Goal: Task Accomplishment & Management: Use online tool/utility

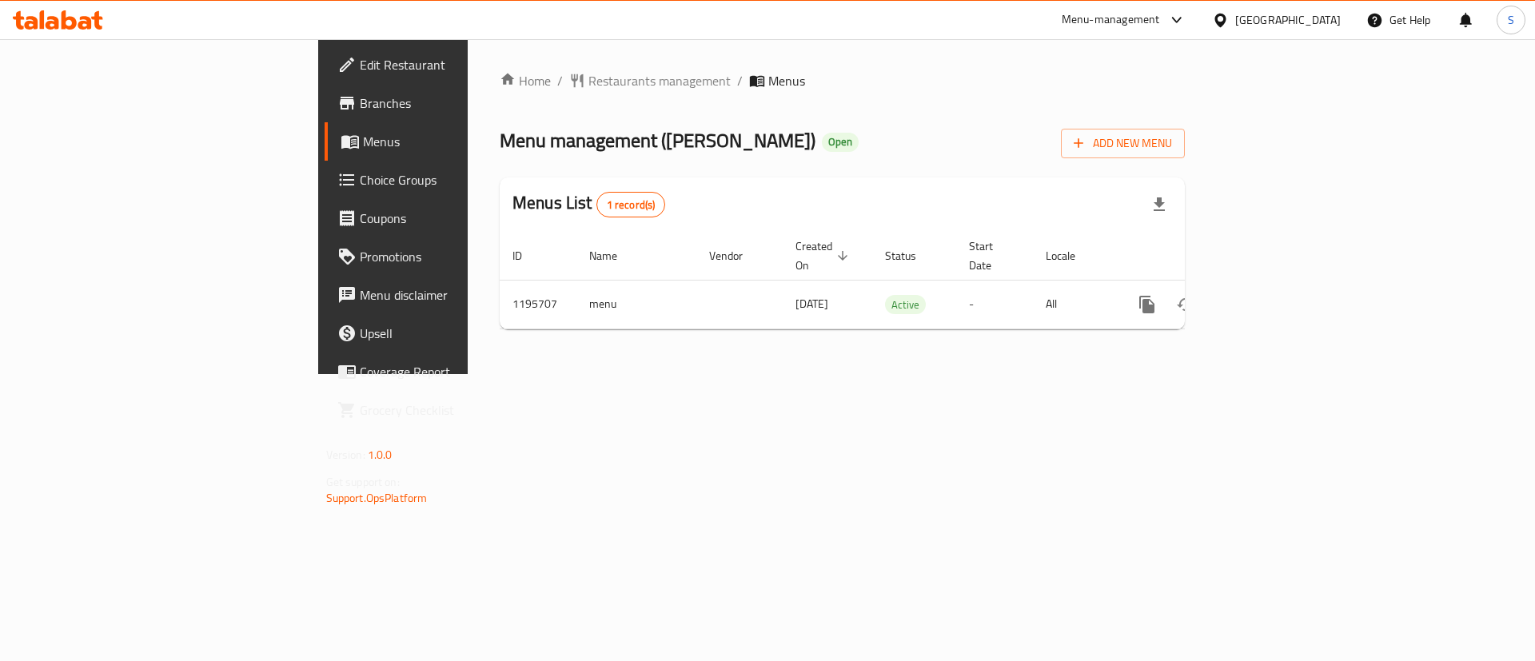
click at [1160, 16] on div "Menu-management" at bounding box center [1111, 19] width 98 height 19
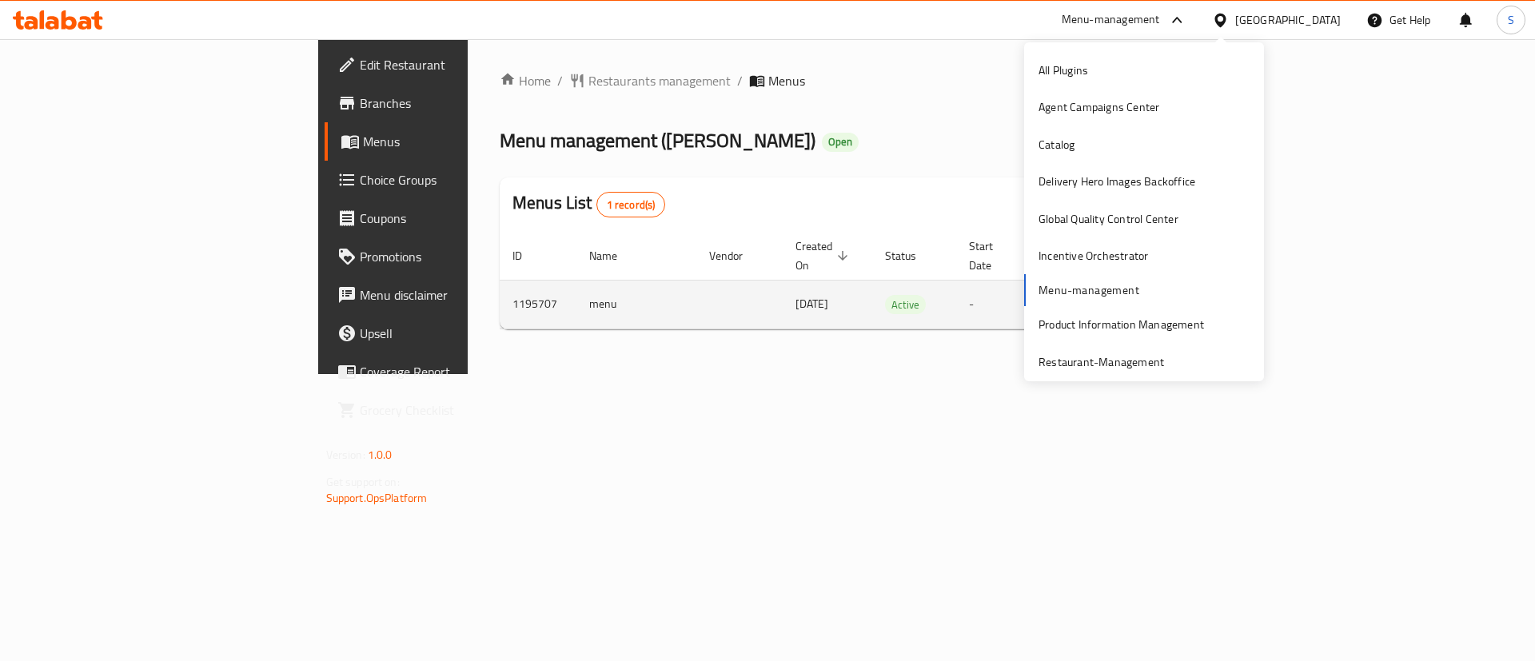
click at [696, 280] on td "enhanced table" at bounding box center [739, 304] width 86 height 49
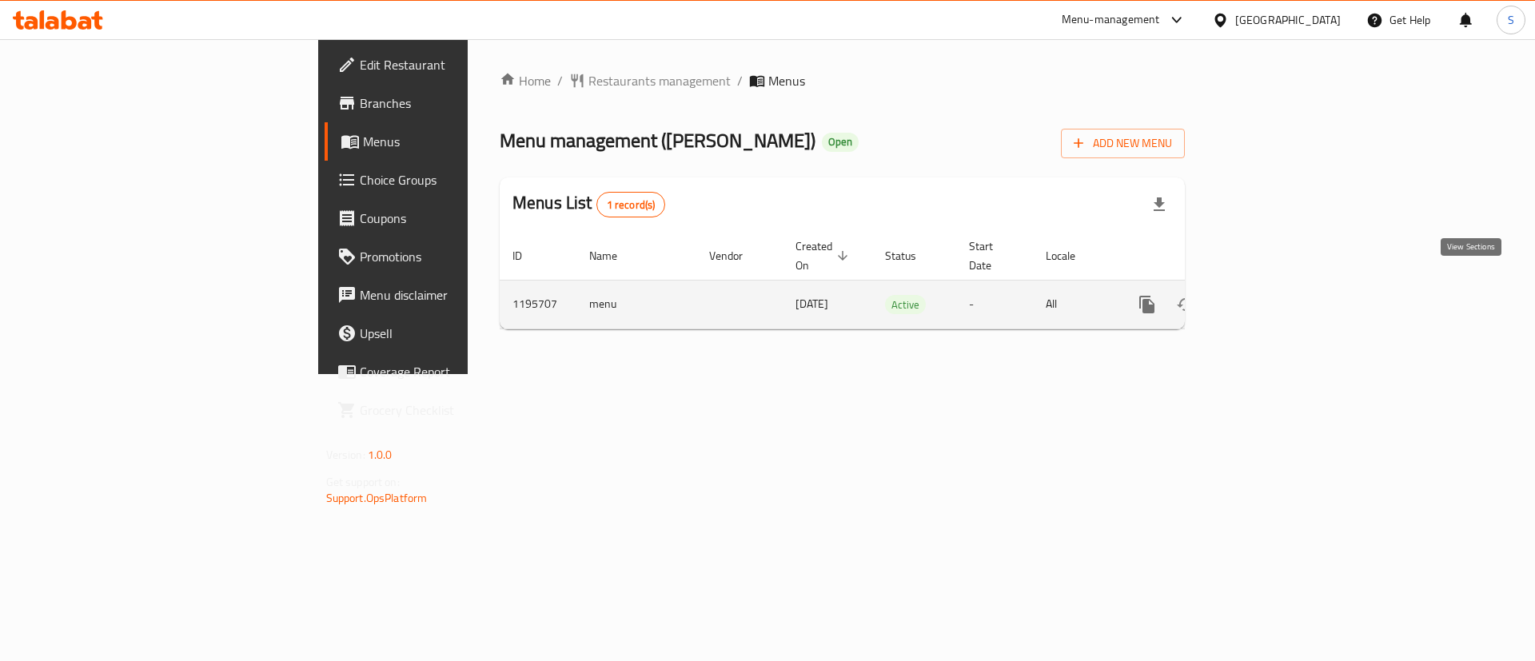
click at [1272, 295] on icon "enhanced table" at bounding box center [1262, 304] width 19 height 19
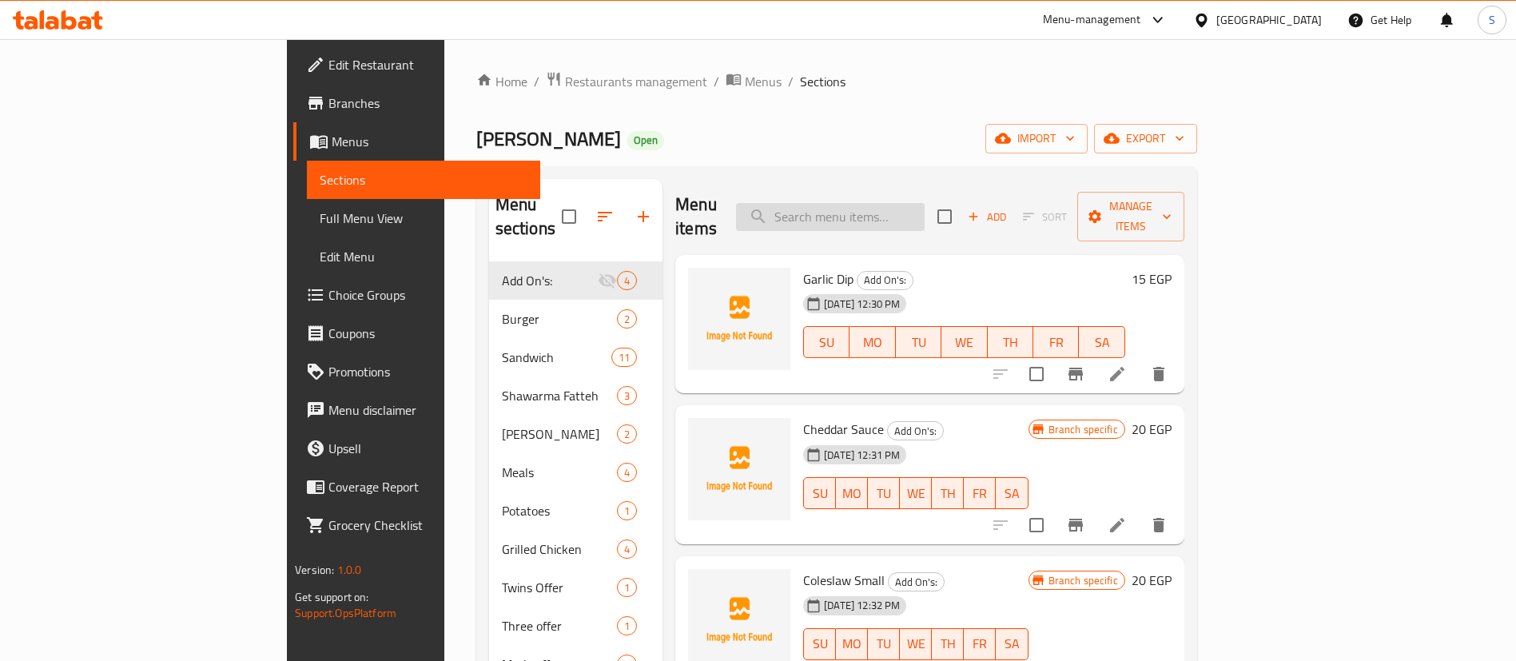
paste input "عرض ٢ وجبة عربي عرض ٢"
click at [925, 215] on input "search" at bounding box center [830, 217] width 189 height 28
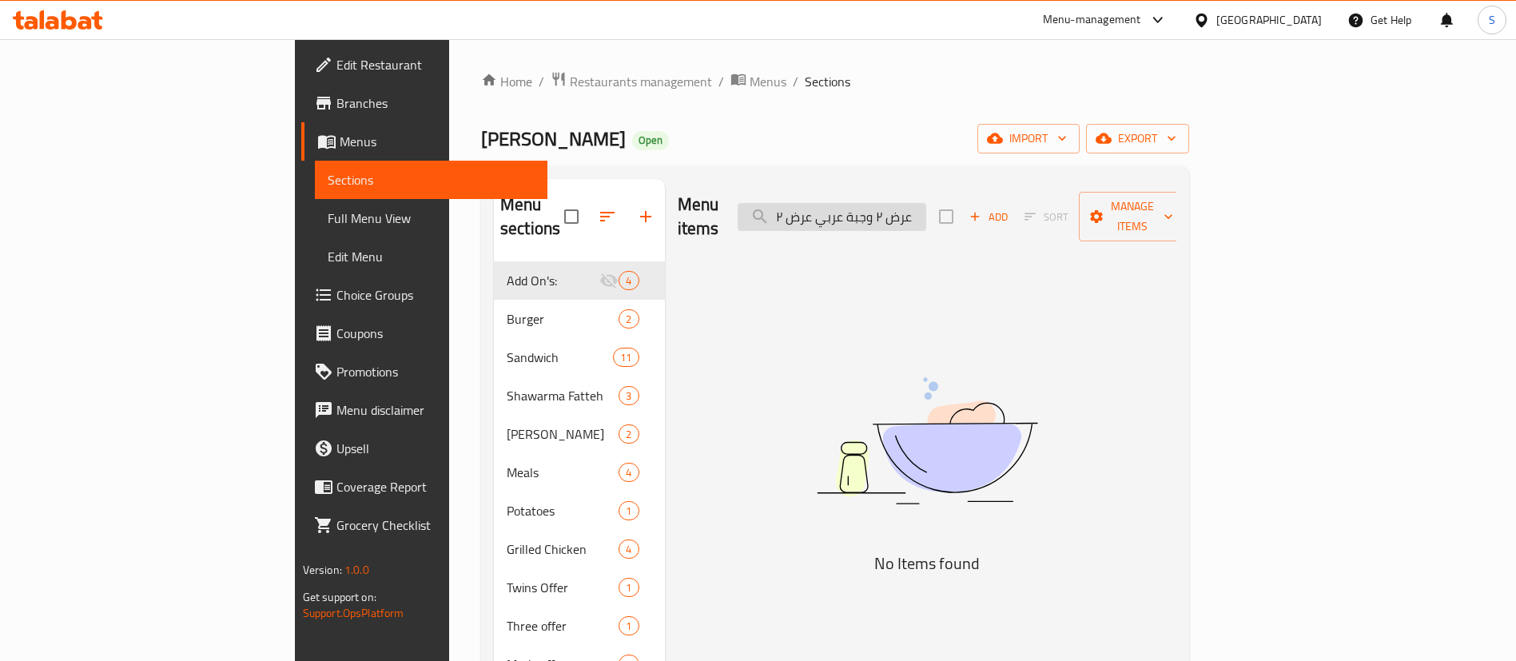
click at [926, 209] on input "عرض ٢ وجبة عربي عرض ٢" at bounding box center [832, 217] width 189 height 28
type input "عرض ٢ وجبة عربي عرض ٢"
click at [922, 211] on input "عرض ٢ وجبة عربي عرض ٢" at bounding box center [832, 217] width 189 height 28
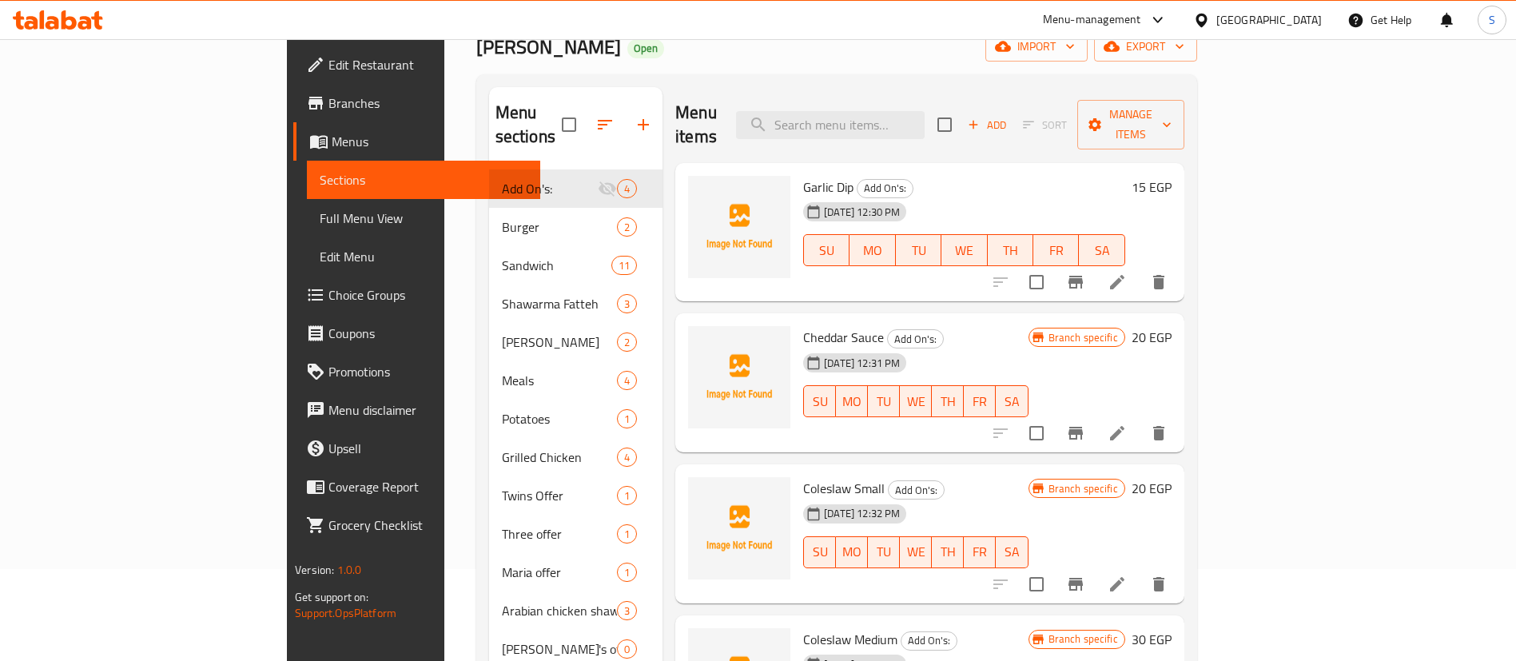
scroll to position [81, 0]
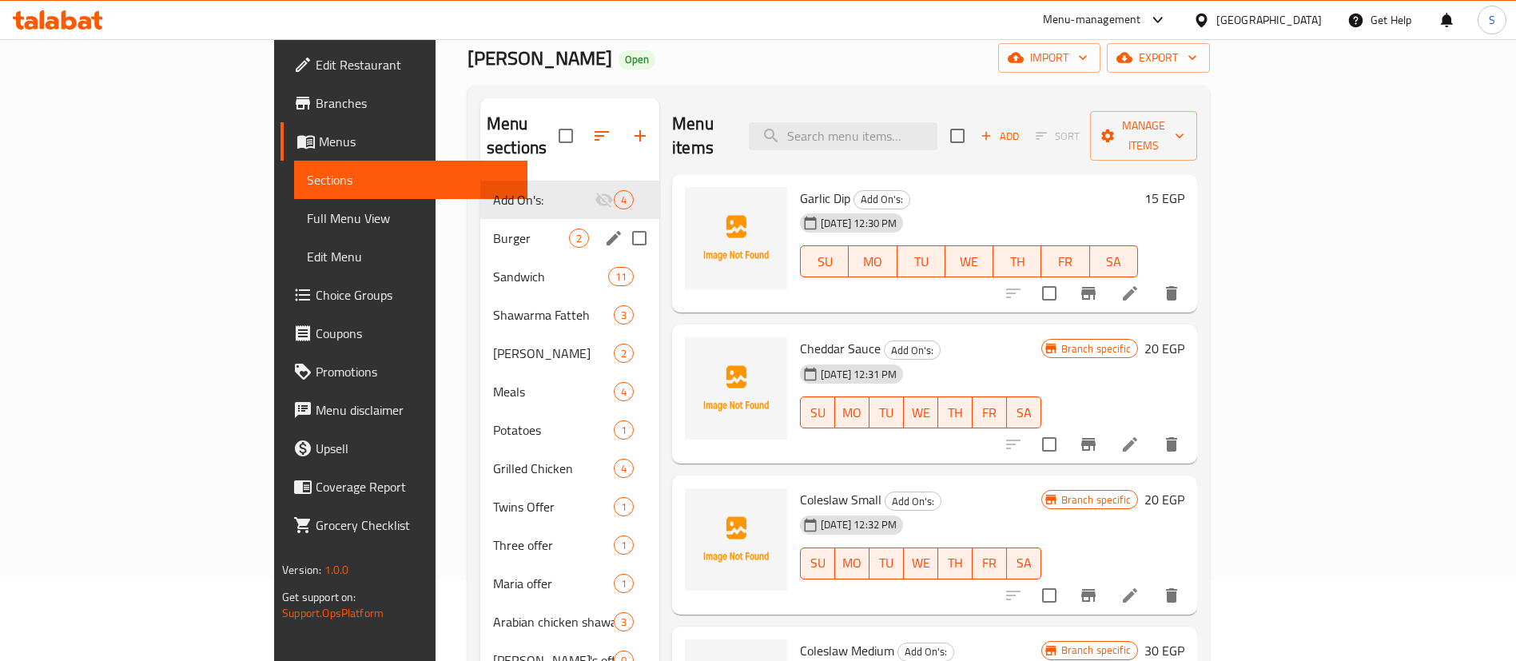
click at [480, 219] on div "Burger 2" at bounding box center [569, 238] width 179 height 38
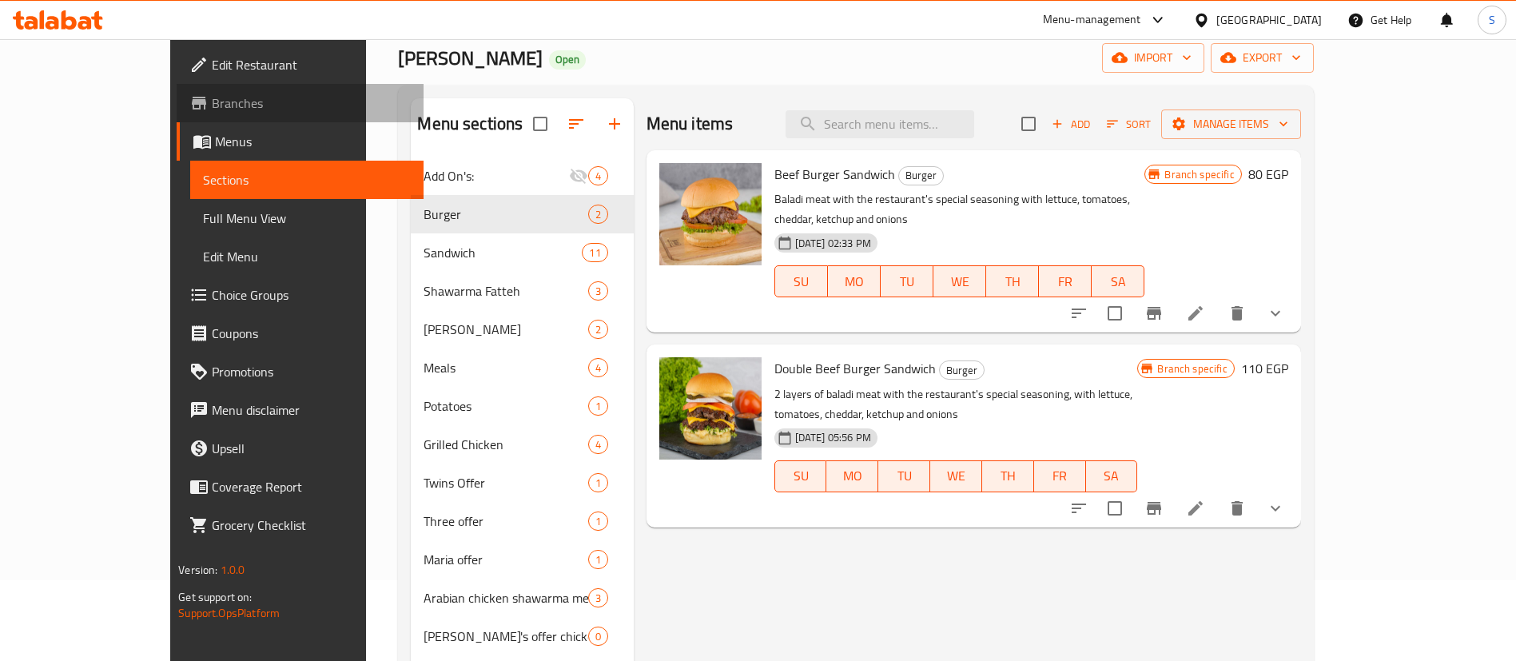
click at [177, 90] on link "Branches" at bounding box center [300, 103] width 247 height 38
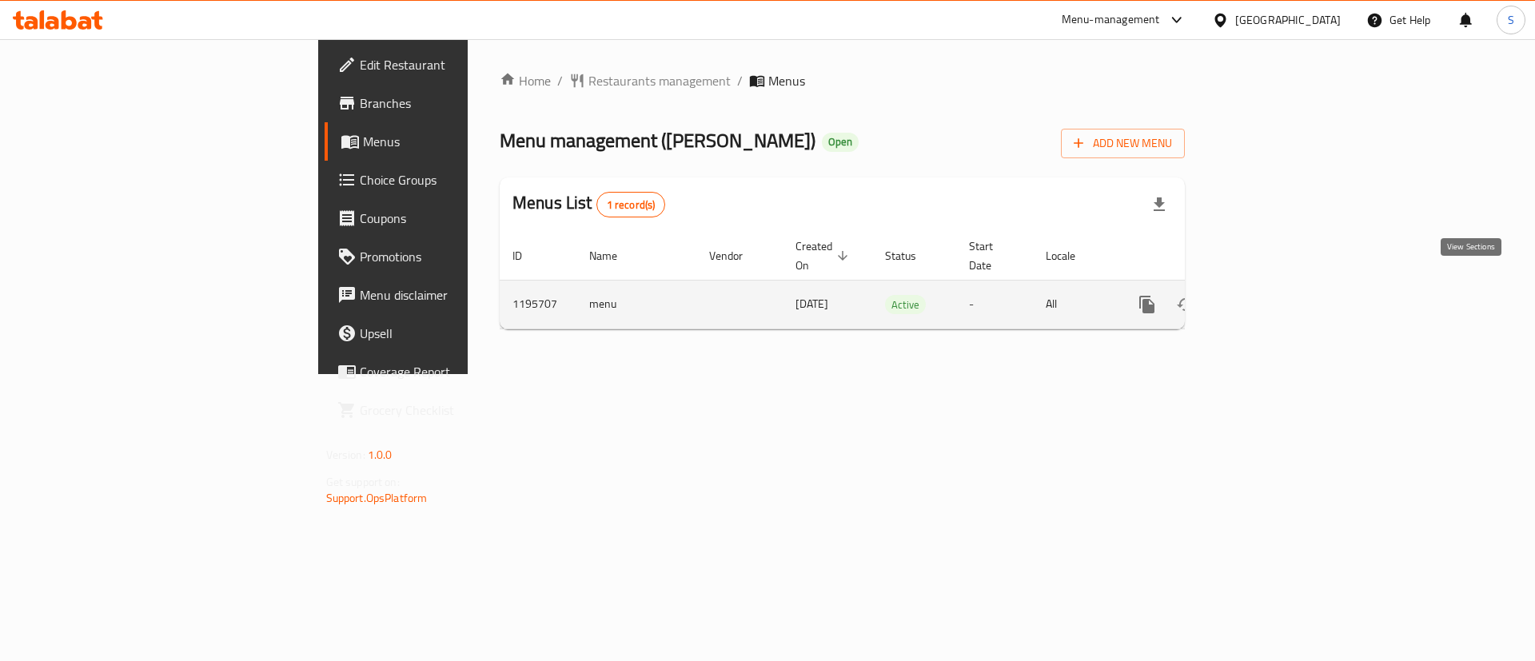
click at [1269, 297] on icon "enhanced table" at bounding box center [1262, 304] width 14 height 14
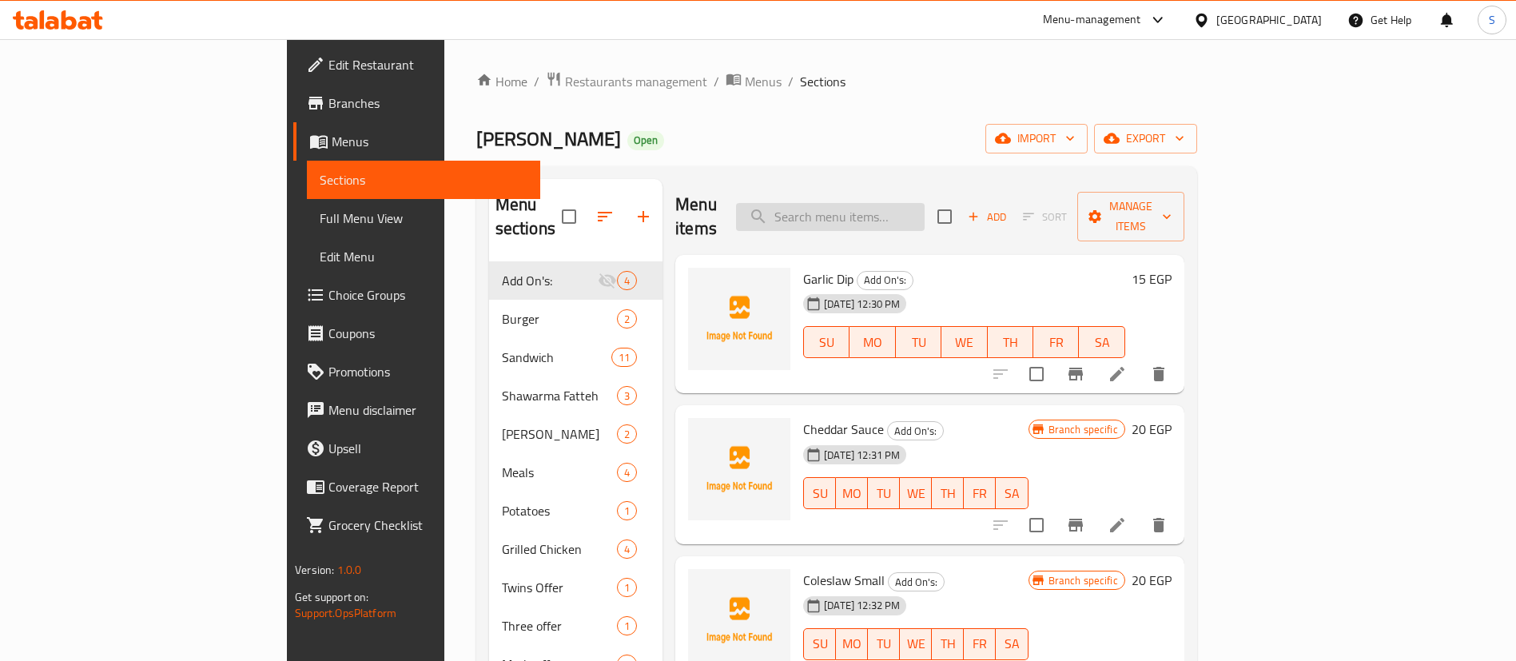
click at [925, 217] on input "search" at bounding box center [830, 217] width 189 height 28
paste input "عرض ٢ وجبة عربي"
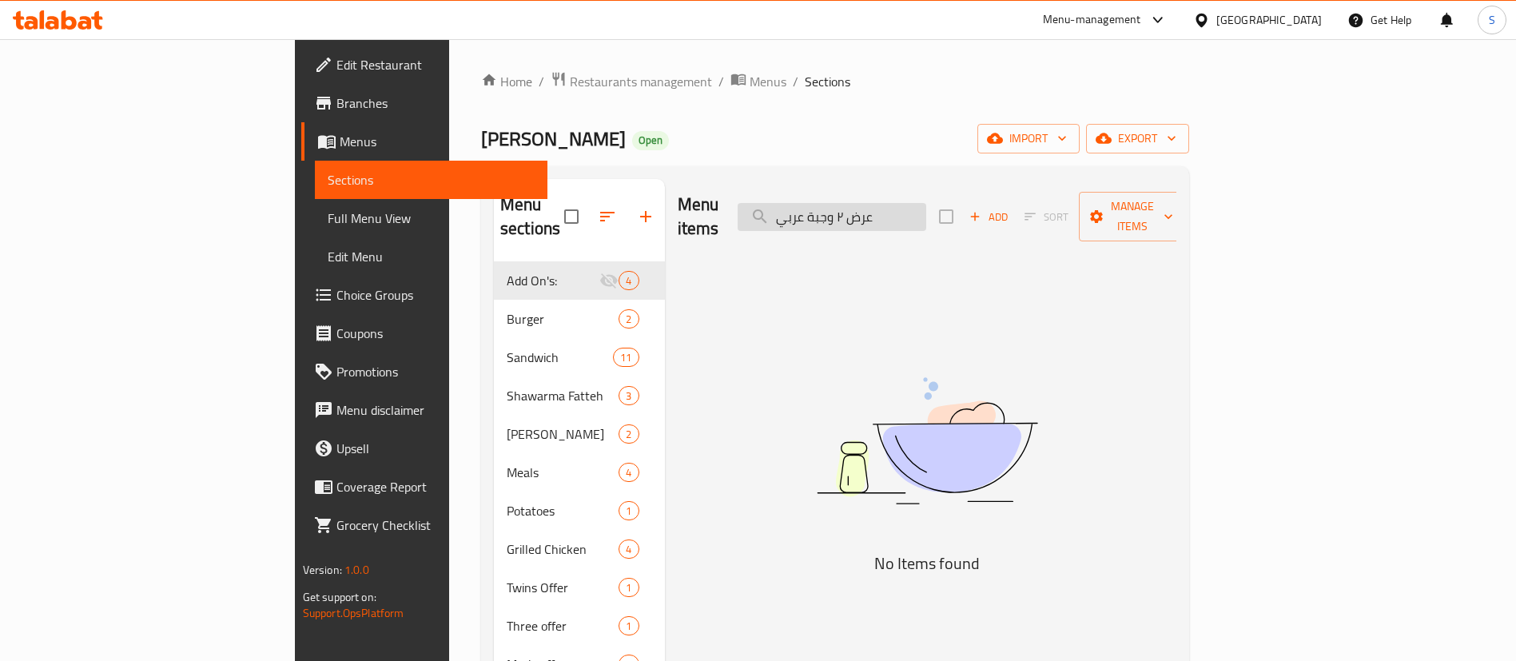
drag, startPoint x: 943, startPoint y: 205, endPoint x: 1026, endPoint y: 205, distance: 82.3
click at [926, 205] on input "عرض ٢ وجبة عربي" at bounding box center [832, 217] width 189 height 28
click at [922, 209] on input "وجبة عربي" at bounding box center [832, 217] width 189 height 28
click at [926, 209] on input "وجبة عربي" at bounding box center [832, 217] width 189 height 28
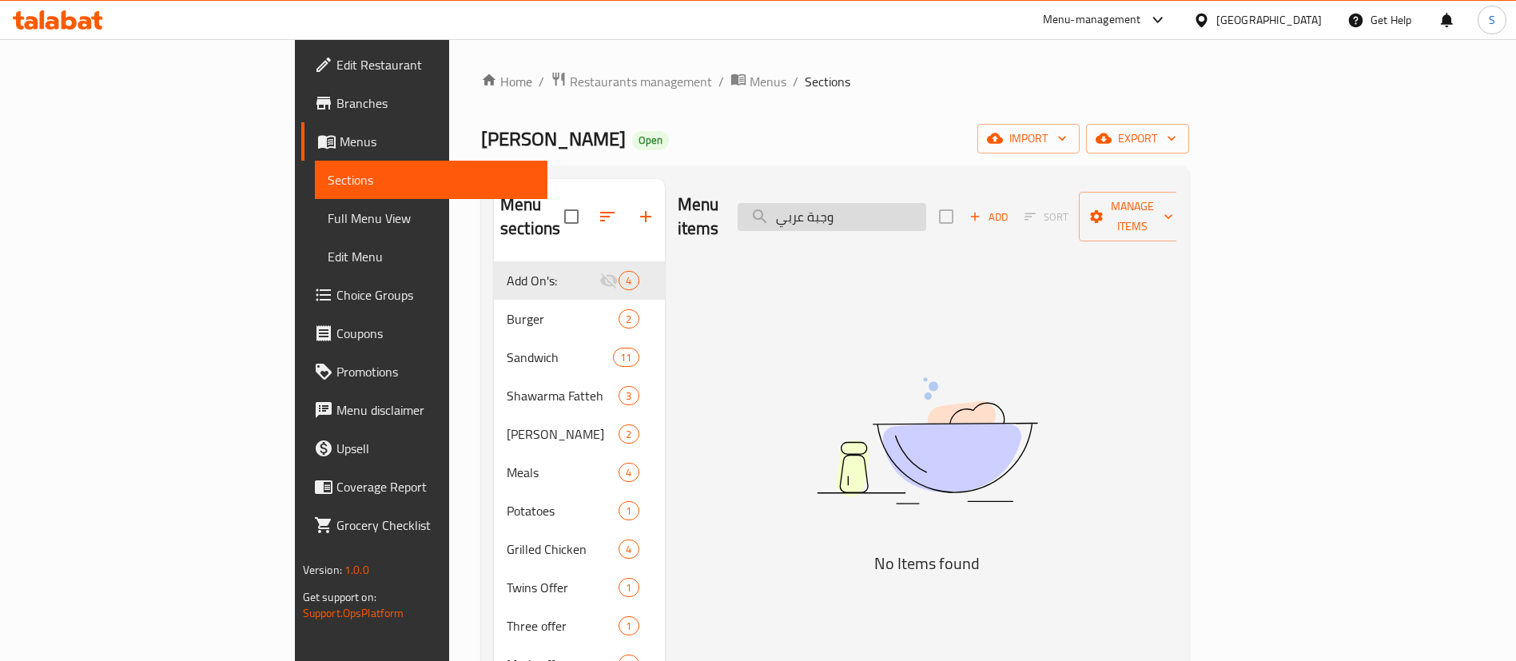
click at [926, 209] on input "وجبة عربي" at bounding box center [832, 217] width 189 height 28
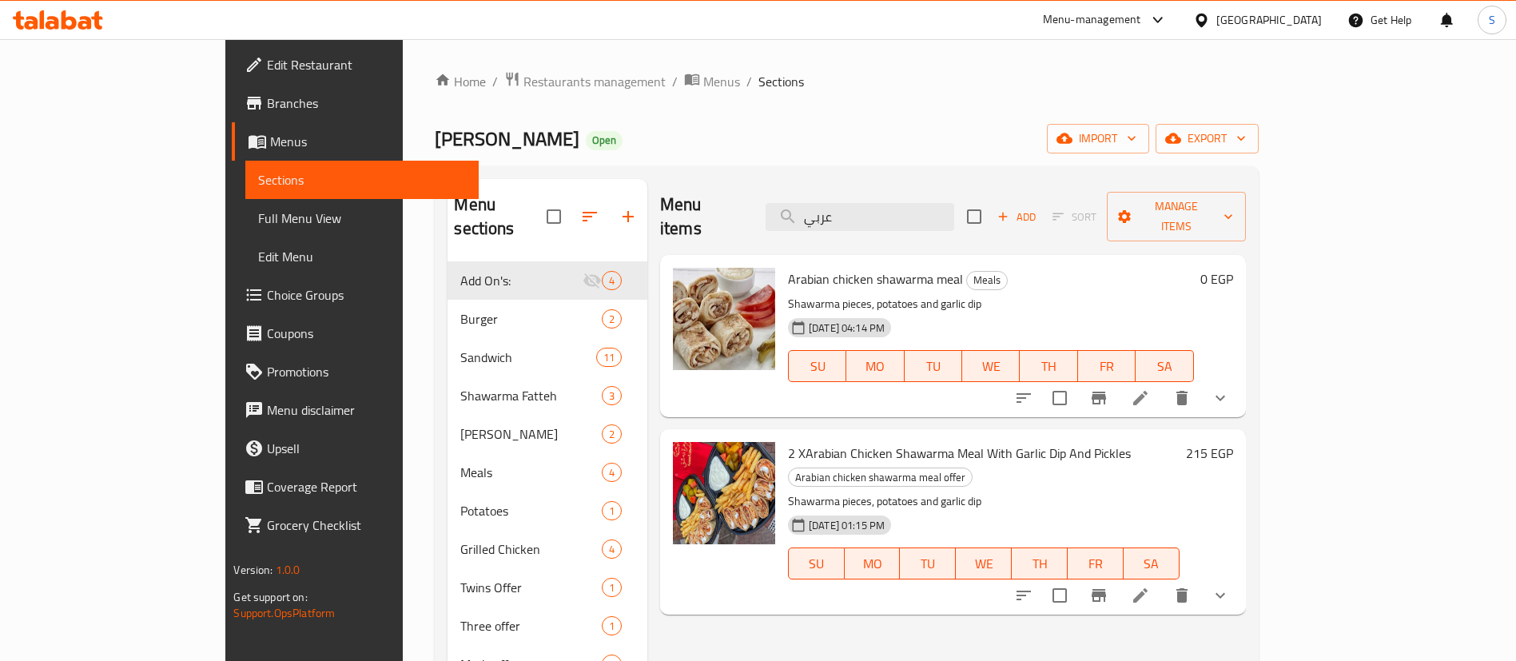
type input "عربي"
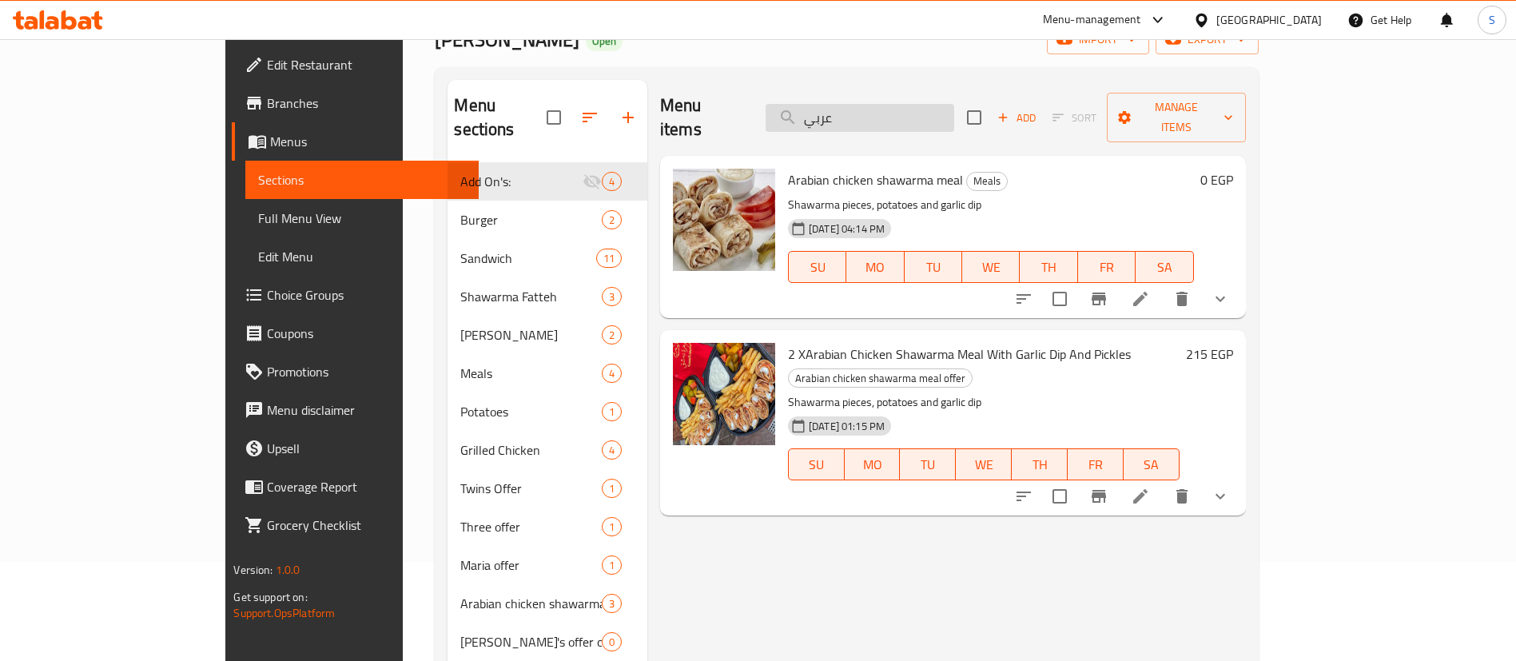
click at [905, 117] on input "عربي" at bounding box center [860, 118] width 189 height 28
click at [896, 112] on input "عربي" at bounding box center [860, 118] width 189 height 28
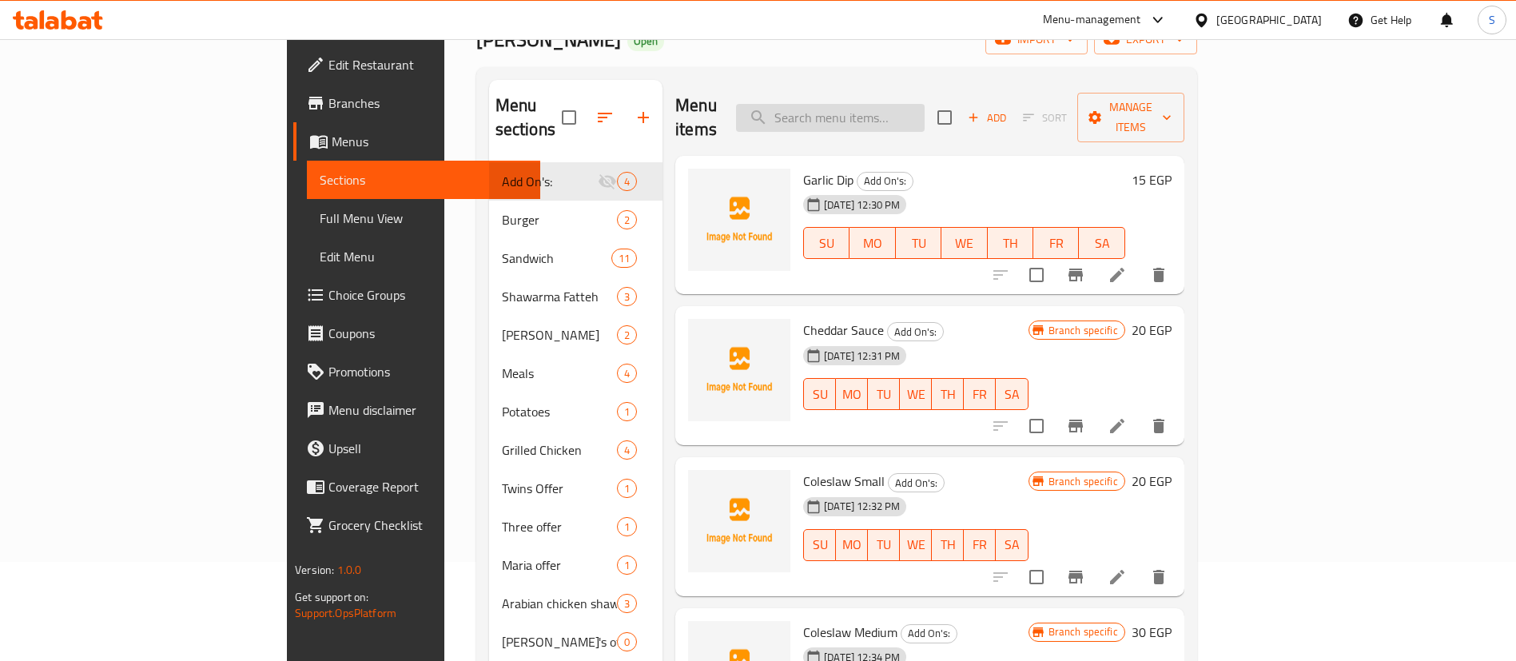
paste input "Shawarma Sandwiches Offer"
click at [925, 110] on input "Shawarma Sandwiches Offer" at bounding box center [830, 118] width 189 height 28
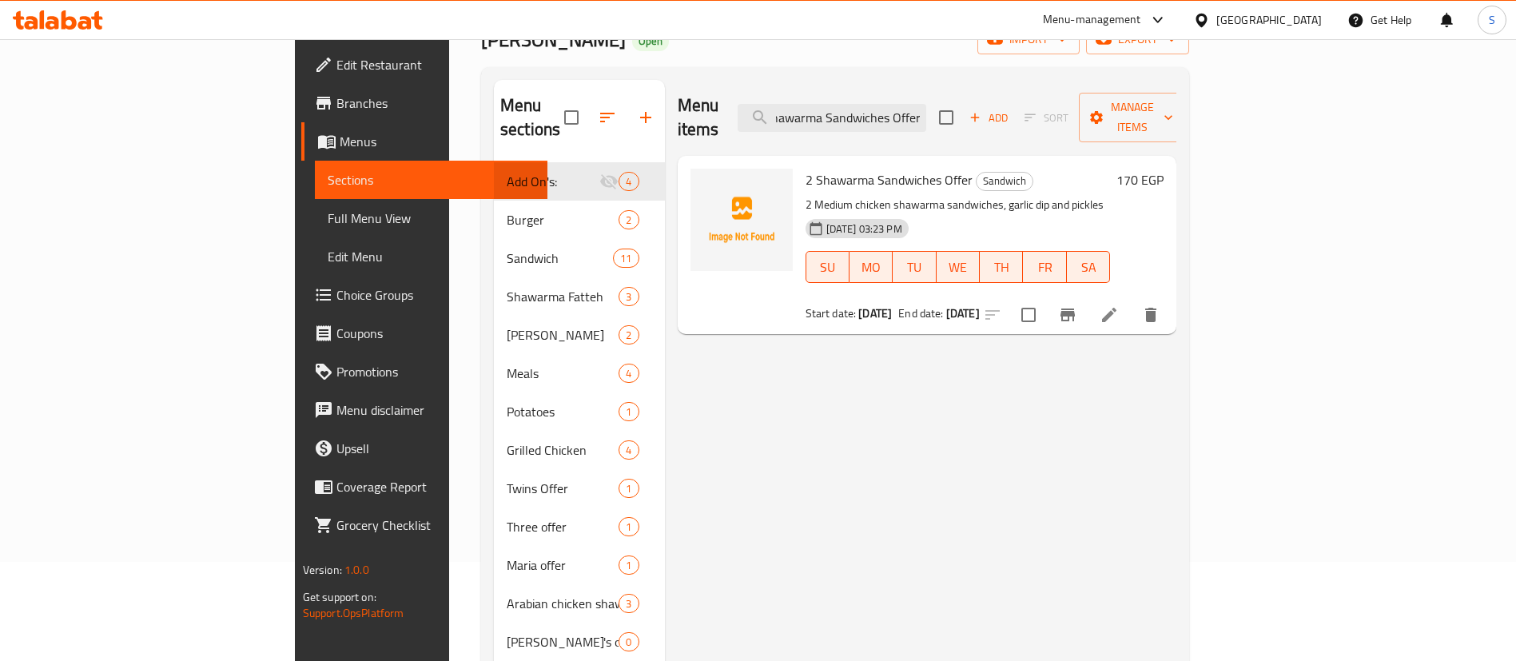
scroll to position [0, 0]
click at [924, 104] on input "Shawarma Sandwiches Offer" at bounding box center [832, 118] width 189 height 28
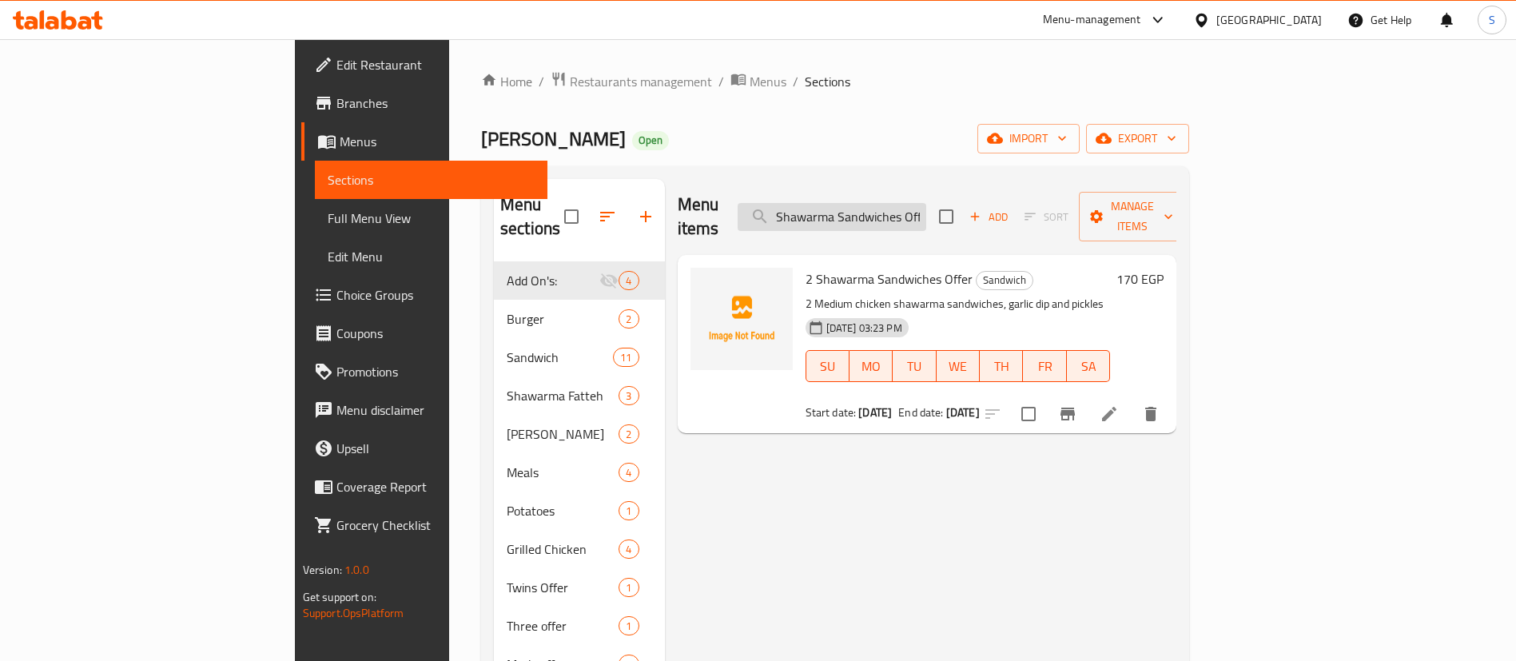
click at [890, 209] on input "Shawarma Sandwiches Offer" at bounding box center [832, 217] width 189 height 28
paste input "6"
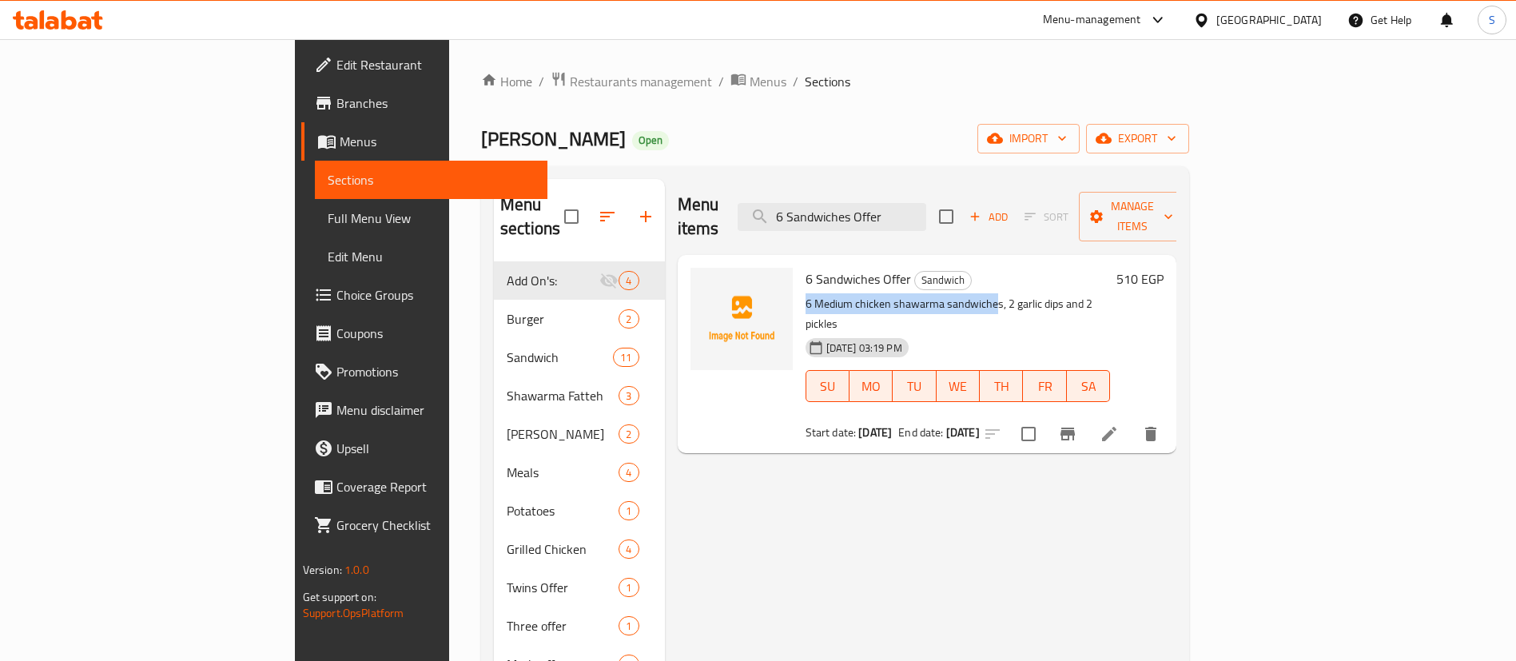
drag, startPoint x: 923, startPoint y: 281, endPoint x: 731, endPoint y: 277, distance: 191.9
click at [806, 294] on p "6 Medium chicken shawarma sandwiches, 2 garlic dips and 2 pickles" at bounding box center [958, 314] width 305 height 40
copy p "6 Medium chicken shawarma sandwiche"
click at [831, 294] on p "6 Medium chicken shawarma sandwiches, 2 garlic dips and 2 pickles" at bounding box center [958, 314] width 305 height 40
click at [891, 294] on p "6 Medium chicken shawarma sandwiches, 2 garlic dips and 2 pickles" at bounding box center [958, 314] width 305 height 40
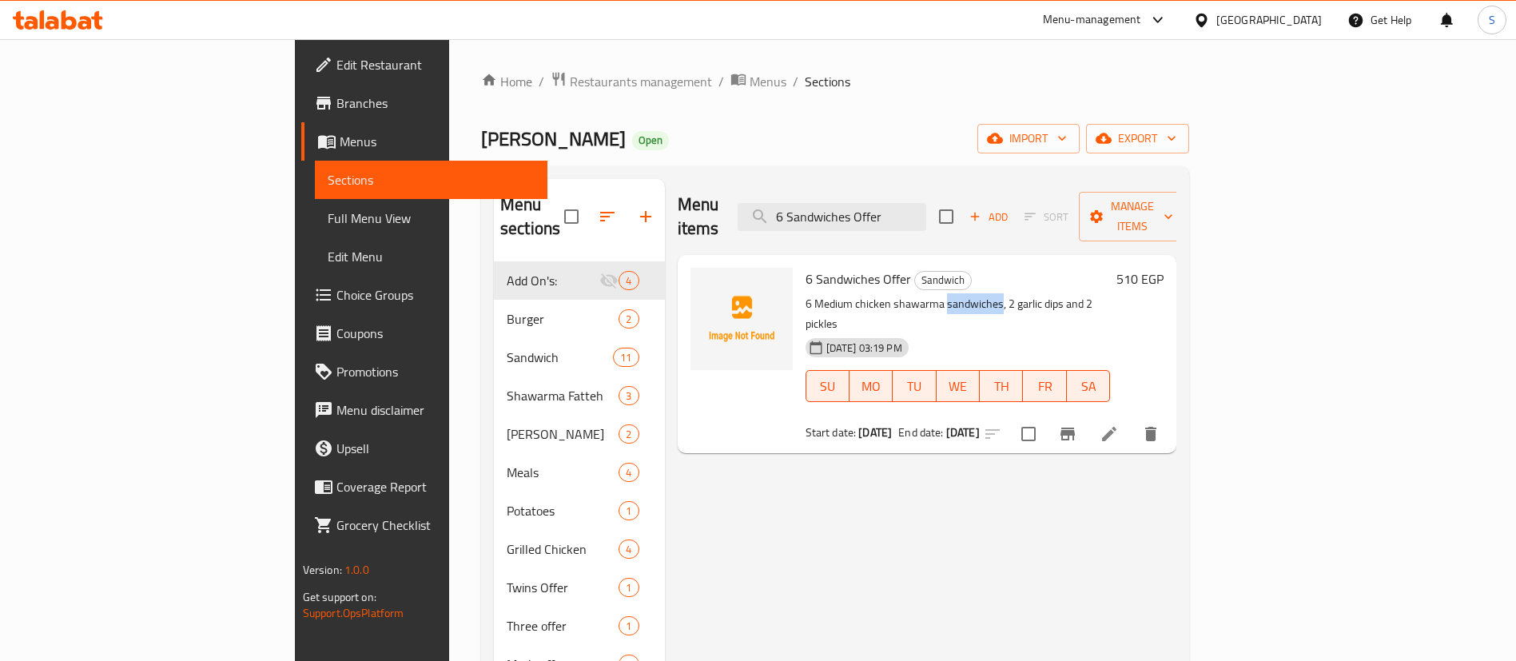
click at [891, 294] on p "6 Medium chicken shawarma sandwiches, 2 garlic dips and 2 pickles" at bounding box center [958, 314] width 305 height 40
click at [811, 267] on span "6 Sandwiches Offer" at bounding box center [859, 279] width 106 height 24
copy h6 "Offer"
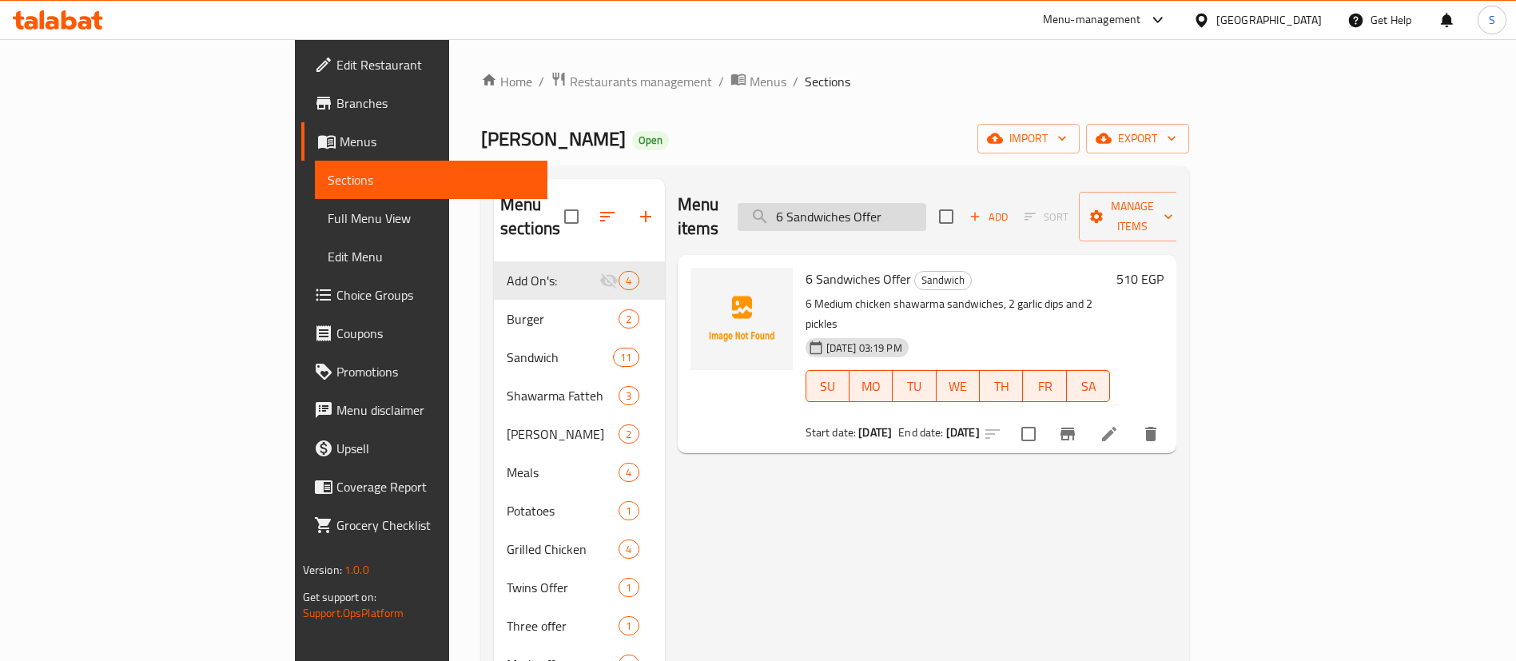
click at [926, 215] on input "6 Sandwiches Offer" at bounding box center [832, 217] width 189 height 28
paste input "Offer"
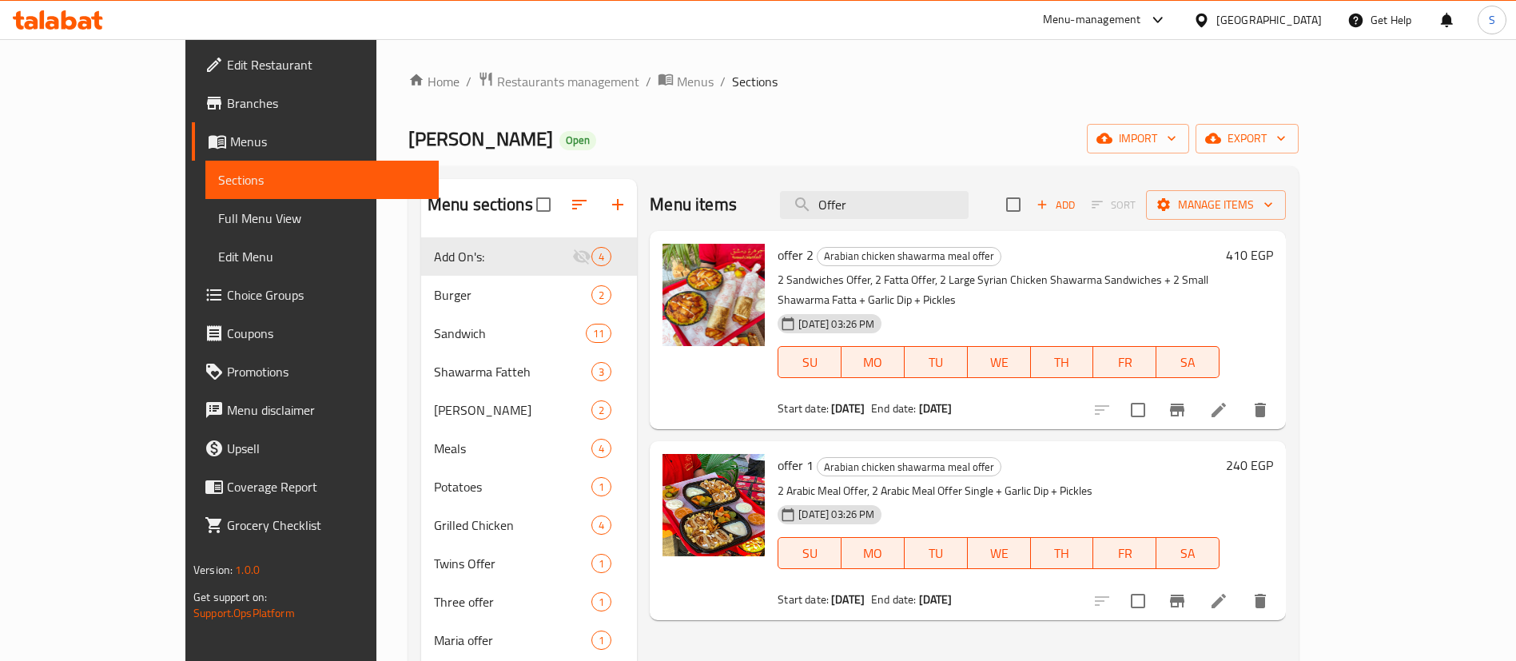
type input "Offer"
click at [778, 264] on span "offer 2" at bounding box center [796, 255] width 36 height 24
copy h6 "offer 2"
